Goal: Task Accomplishment & Management: Use online tool/utility

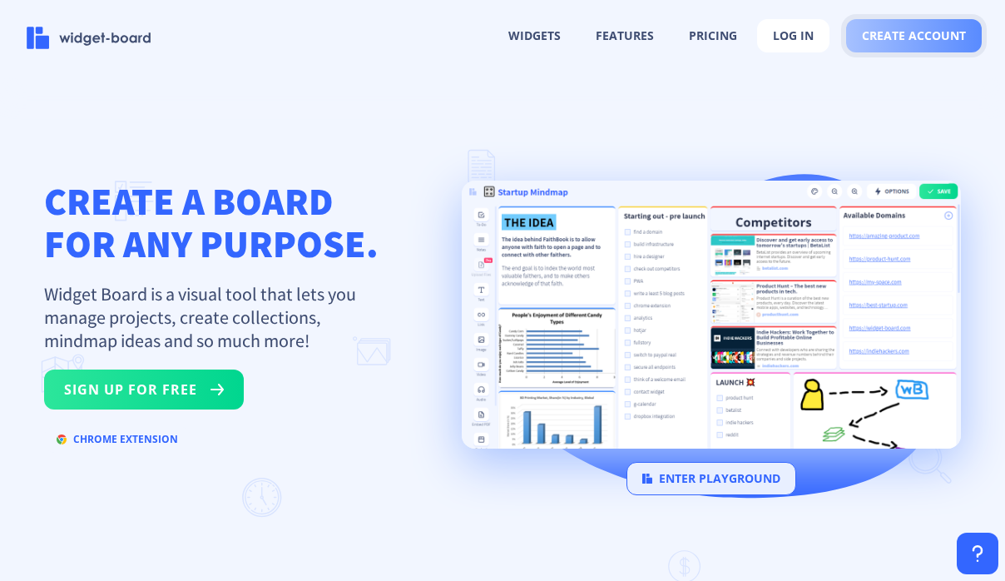
click at [885, 32] on span "create account" at bounding box center [914, 35] width 104 height 13
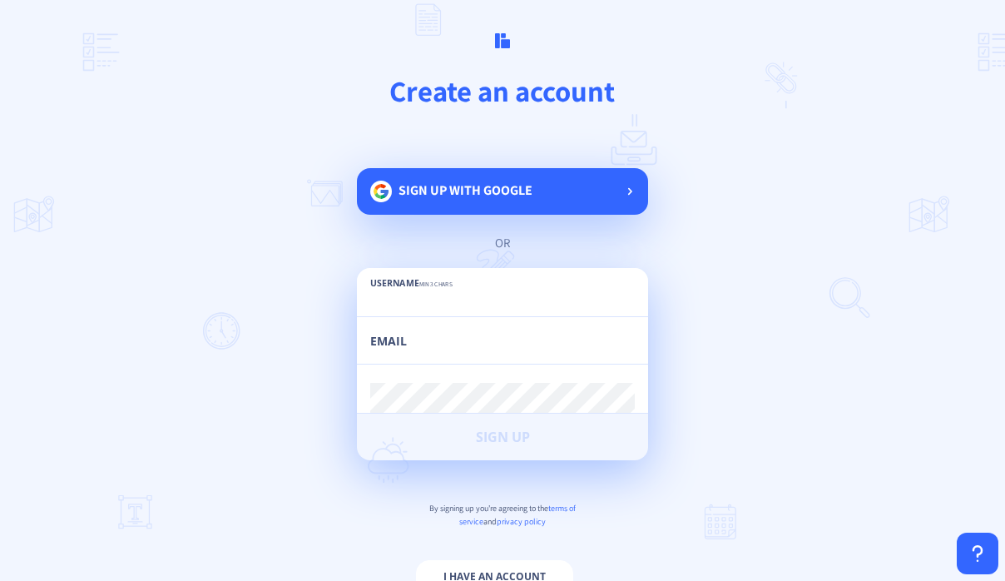
click at [530, 170] on div "Sign up with google" at bounding box center [502, 191] width 291 height 47
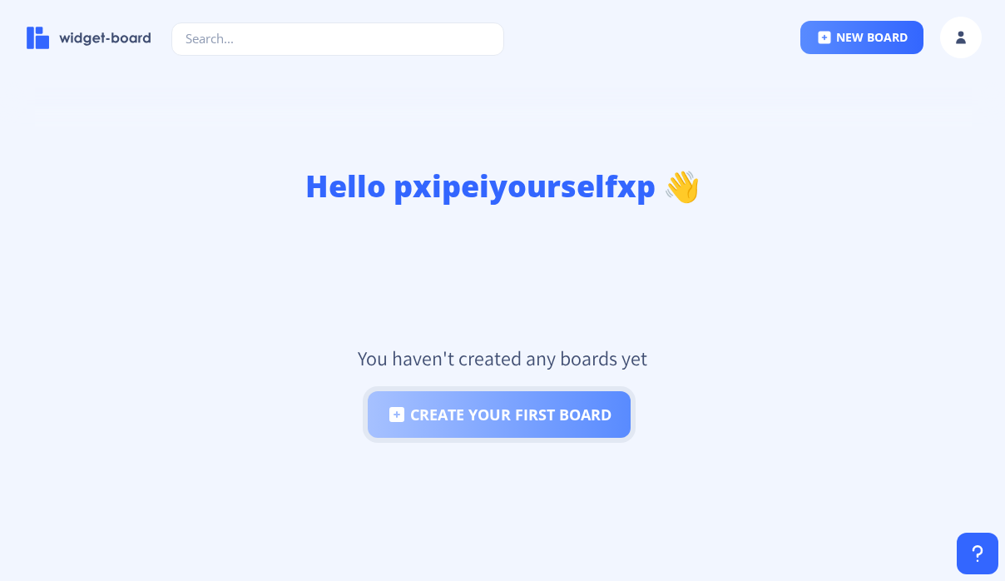
click at [543, 408] on button "create your first board" at bounding box center [499, 414] width 263 height 47
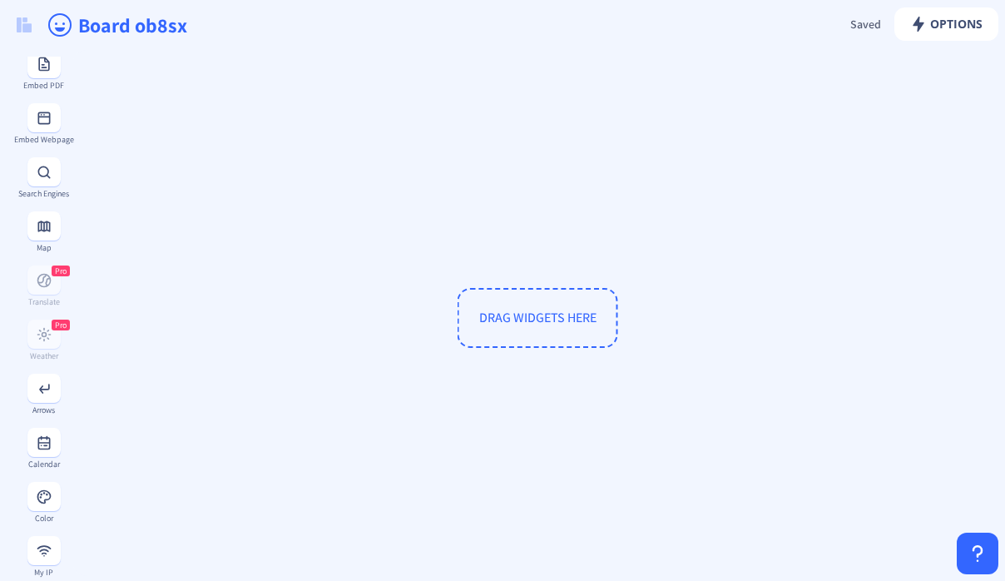
scroll to position [438, 0]
click at [32, 474] on div "Calendar" at bounding box center [43, 453] width 61 height 41
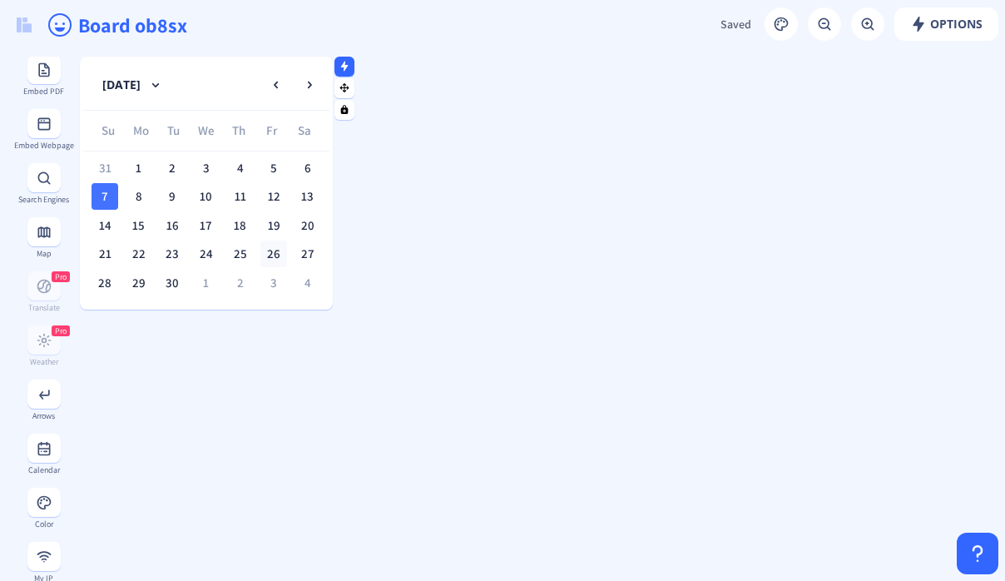
click at [260, 245] on div "26" at bounding box center [273, 253] width 27 height 27
click at [113, 193] on div "7" at bounding box center [105, 196] width 27 height 27
click at [349, 65] on rect at bounding box center [344, 66] width 11 height 11
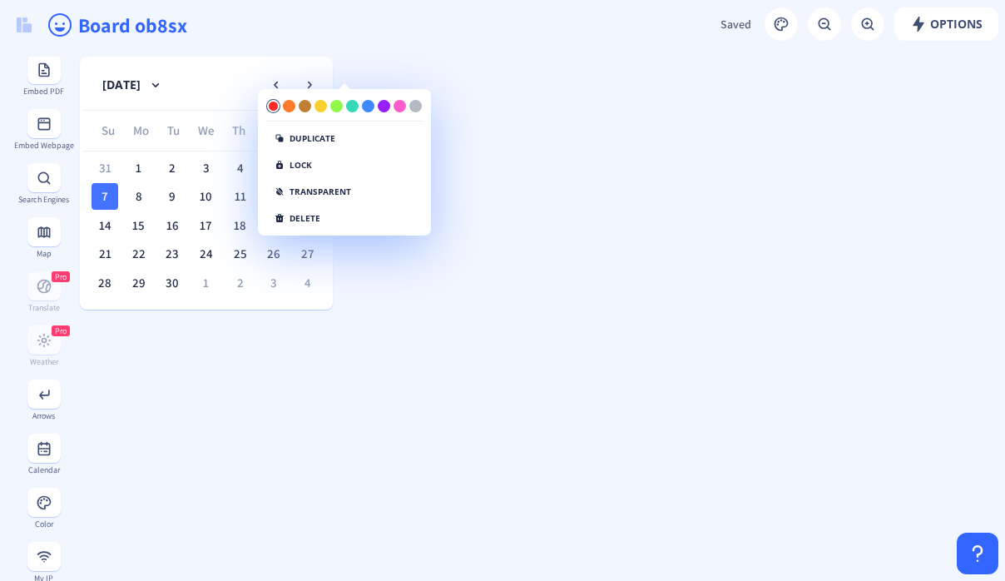
click at [271, 101] on div at bounding box center [273, 106] width 12 height 12
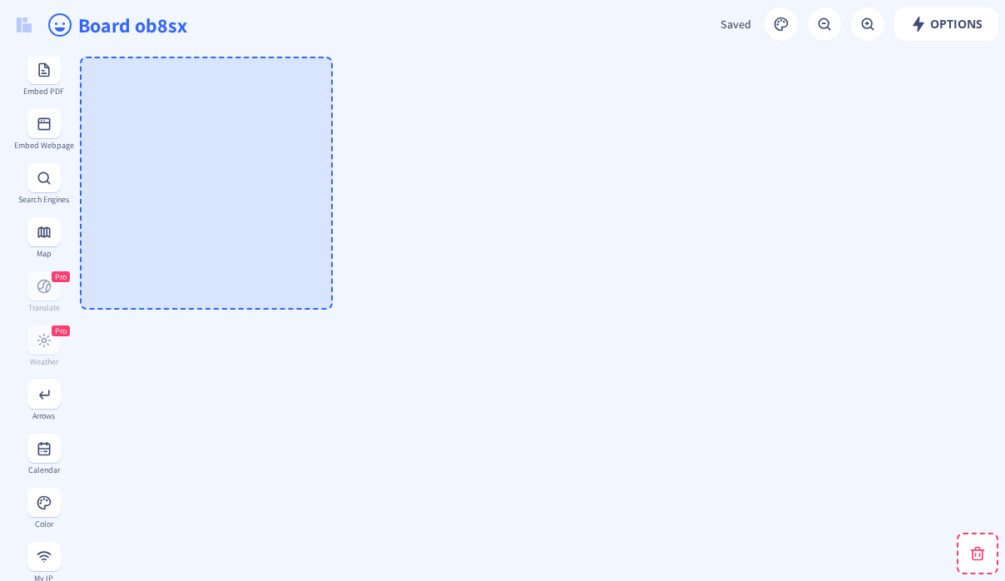
drag, startPoint x: 293, startPoint y: 67, endPoint x: -47, endPoint y: 42, distance: 340.4
click at [0, 42] on html "new board Options Saved Saving... Board ob8sx [DATE] Su Mo Tu We Th Fr Sa 31 1 …" at bounding box center [502, 290] width 1005 height 581
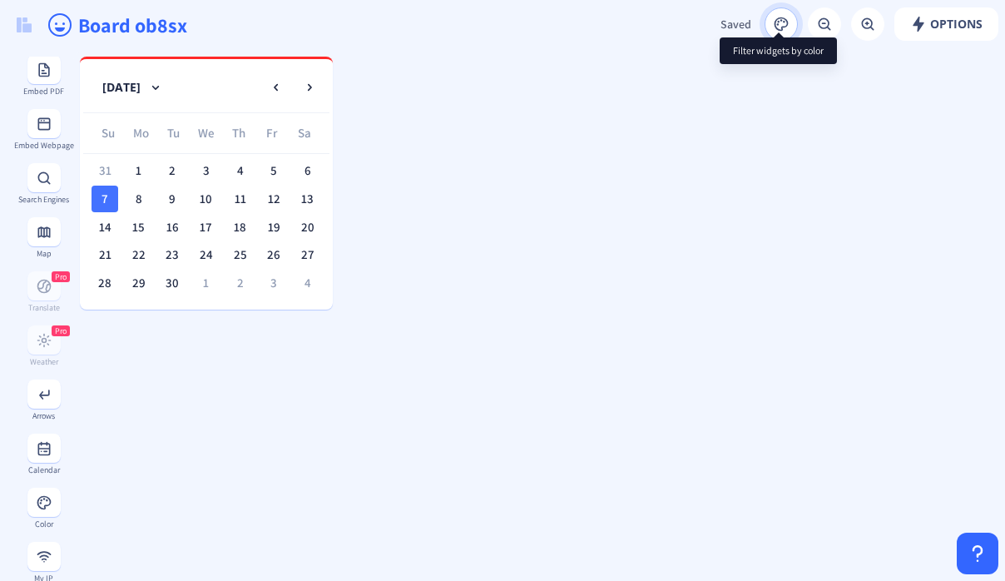
click at [775, 23] on rect at bounding box center [781, 24] width 17 height 17
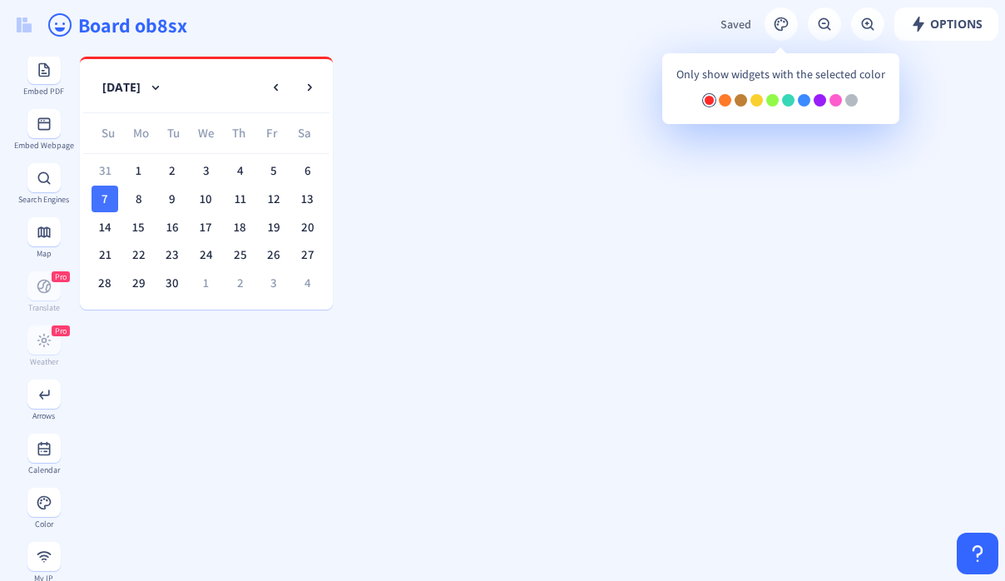
click at [706, 98] on div at bounding box center [709, 100] width 12 height 12
click at [284, 80] on rect at bounding box center [276, 87] width 17 height 17
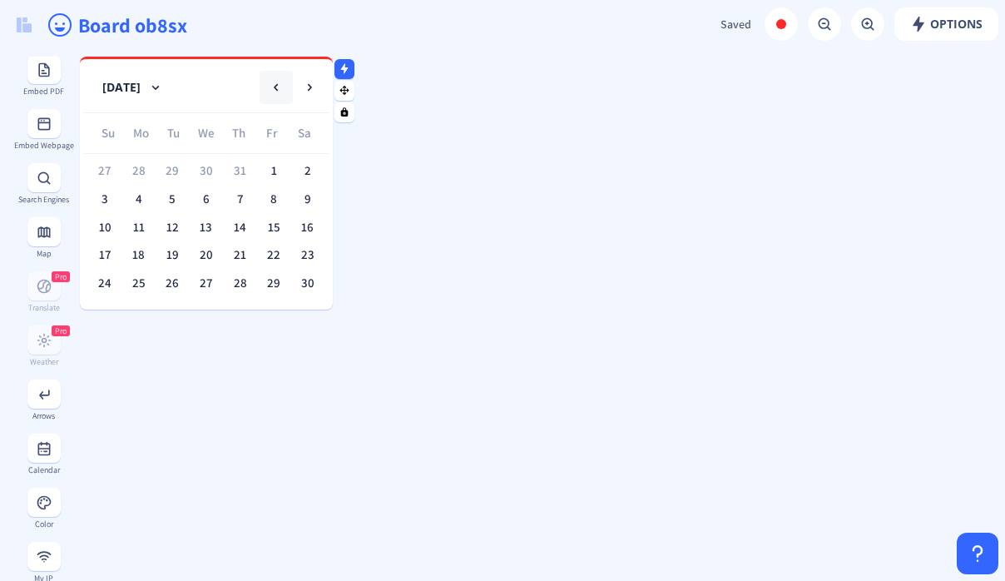
click at [290, 75] on button at bounding box center [276, 87] width 33 height 33
click at [260, 87] on button at bounding box center [276, 87] width 33 height 33
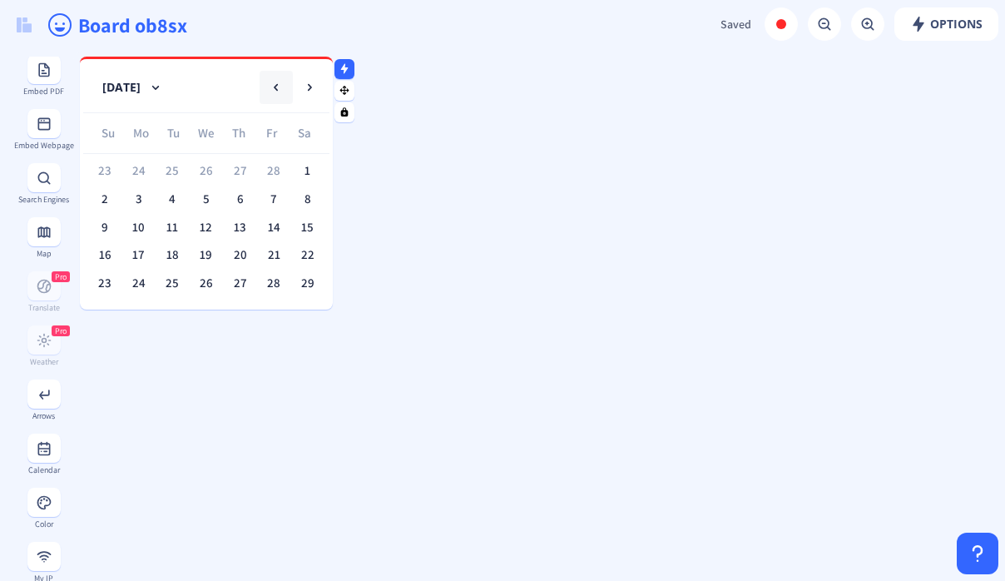
click at [260, 87] on button at bounding box center [276, 87] width 33 height 33
click at [305, 79] on rect at bounding box center [309, 87] width 17 height 17
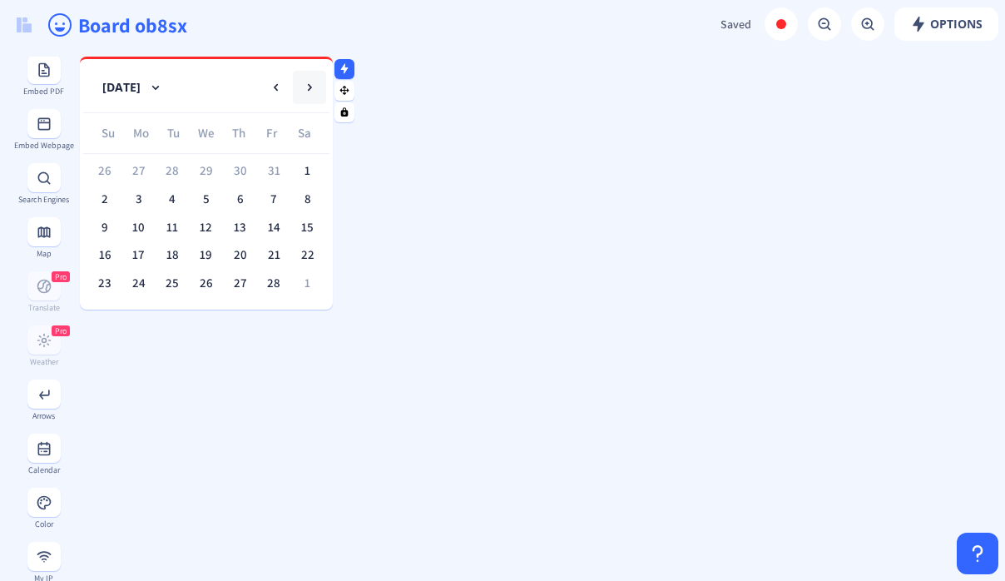
click at [305, 79] on rect at bounding box center [309, 87] width 17 height 17
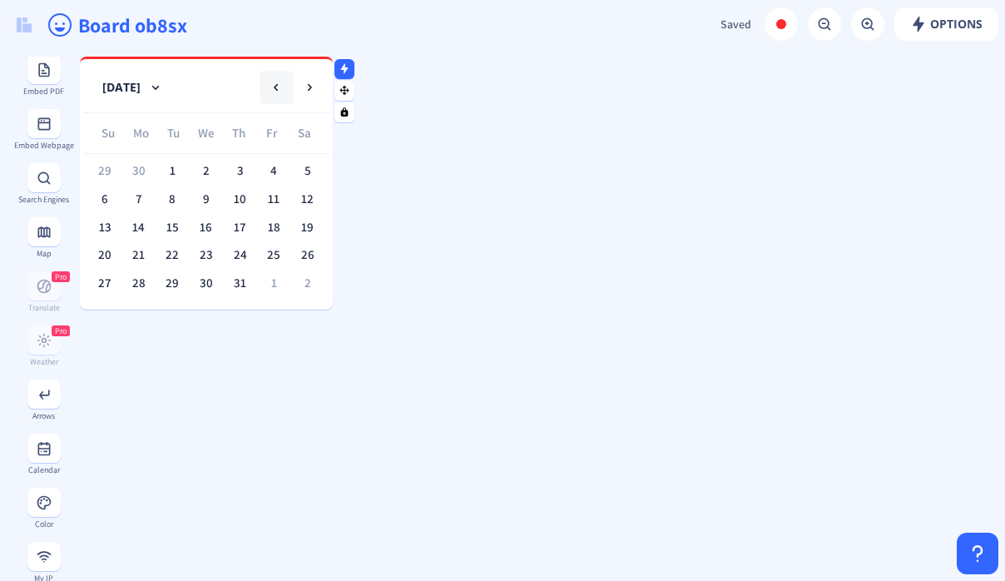
click at [270, 87] on rect at bounding box center [276, 87] width 17 height 17
click at [301, 83] on rect at bounding box center [309, 87] width 17 height 17
click at [201, 66] on div at bounding box center [206, 63] width 253 height 8
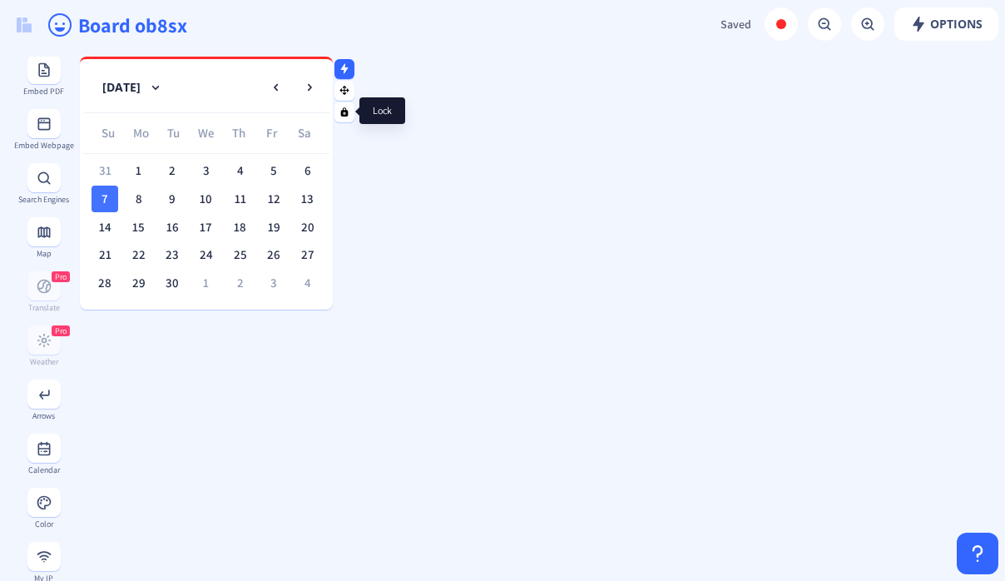
click at [344, 109] on rect at bounding box center [344, 111] width 11 height 11
drag, startPoint x: 237, startPoint y: 81, endPoint x: 277, endPoint y: 50, distance: 50.4
click at [277, 49] on app-new "Options Saved Saving... Board ob8sx [DATE] Su Mo Tu We Th Fr Sa 31 1 2 3 4 5 6 …" at bounding box center [502, 290] width 1005 height 581
click at [344, 107] on icon at bounding box center [344, 111] width 7 height 9
click at [921, 30] on rect at bounding box center [918, 24] width 17 height 17
